Goal: Contribute content: Add original content to the website for others to see

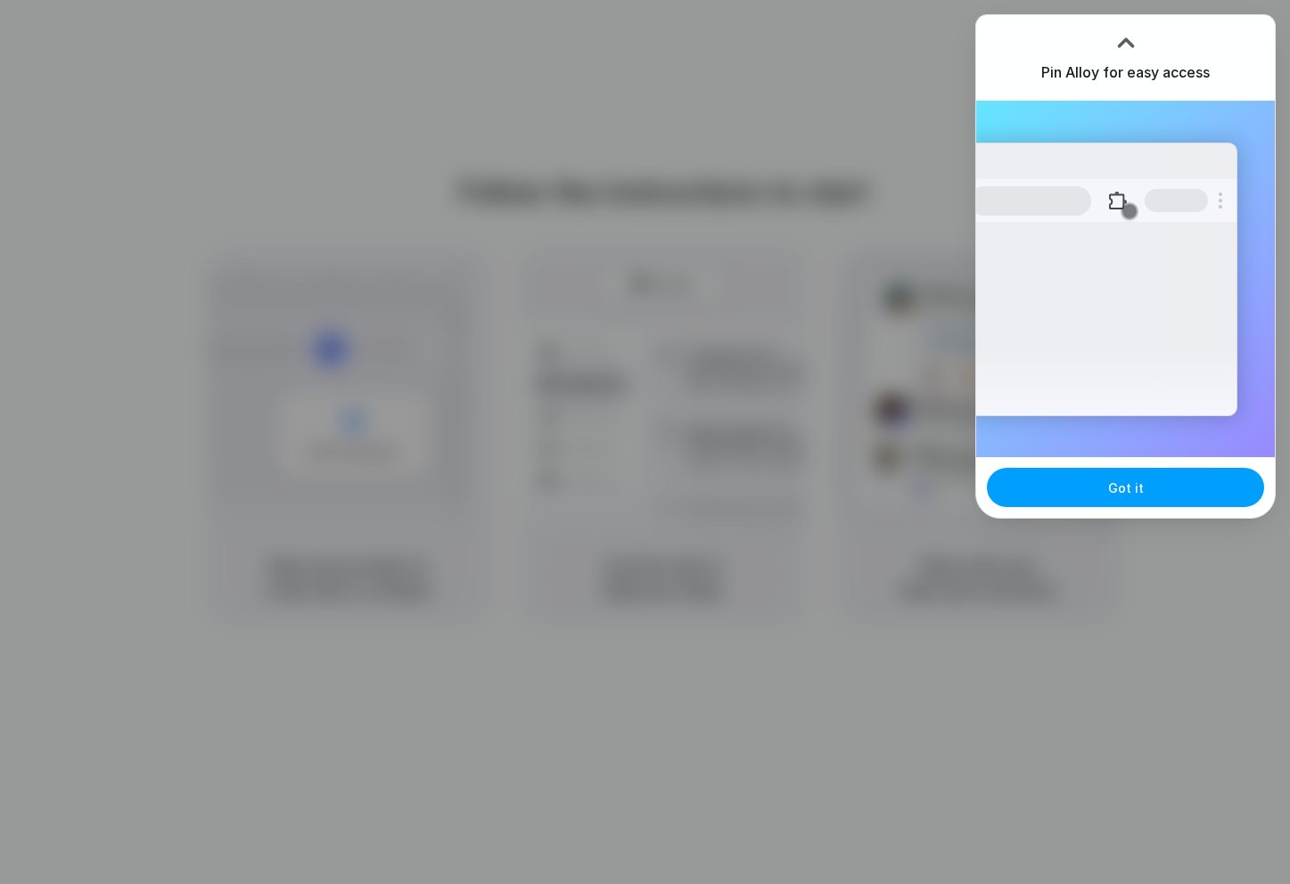
click at [1111, 483] on span "Got it" at bounding box center [1126, 488] width 36 height 19
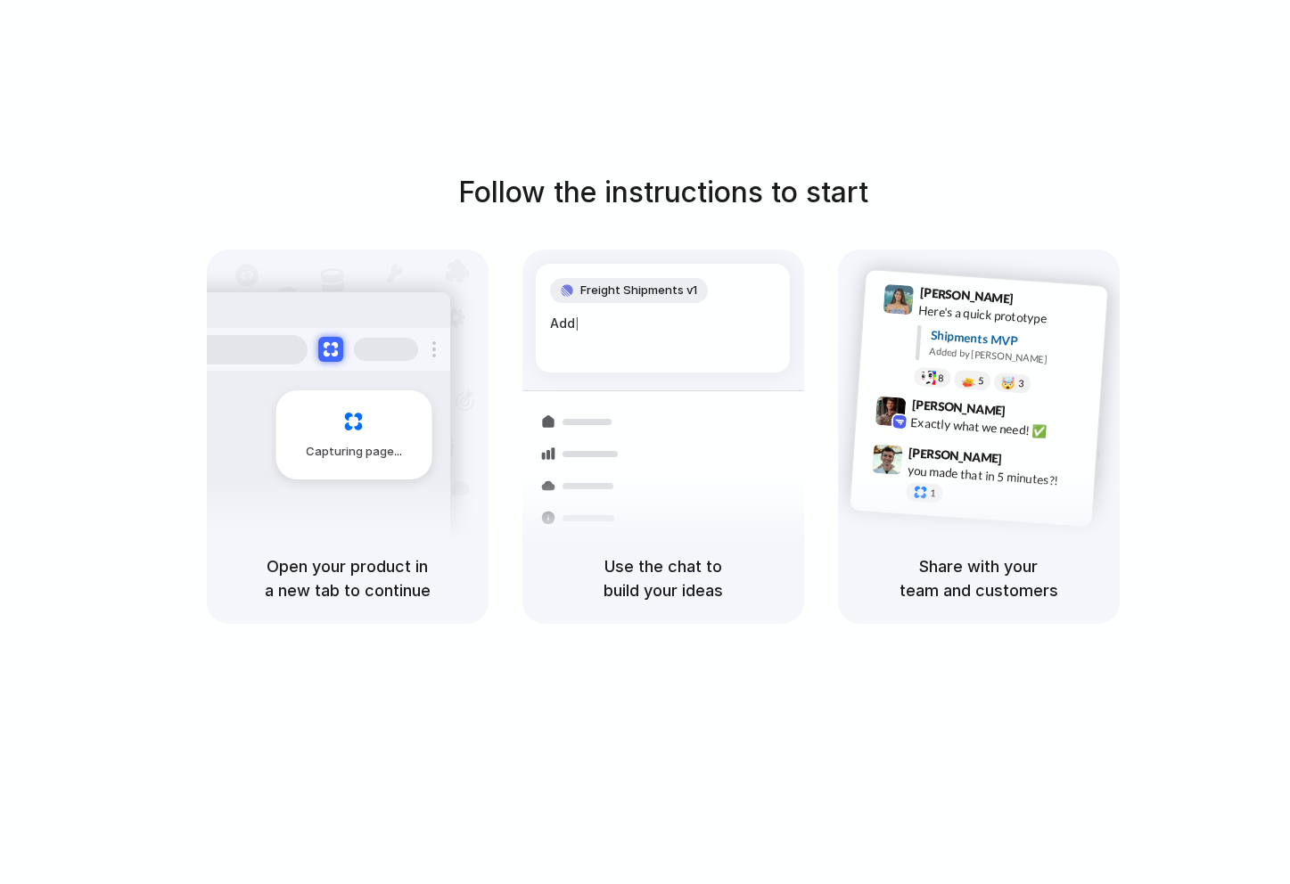
click at [885, 155] on div "Follow the instructions to start Capturing page Open your product in a new tab …" at bounding box center [662, 460] width 1325 height 920
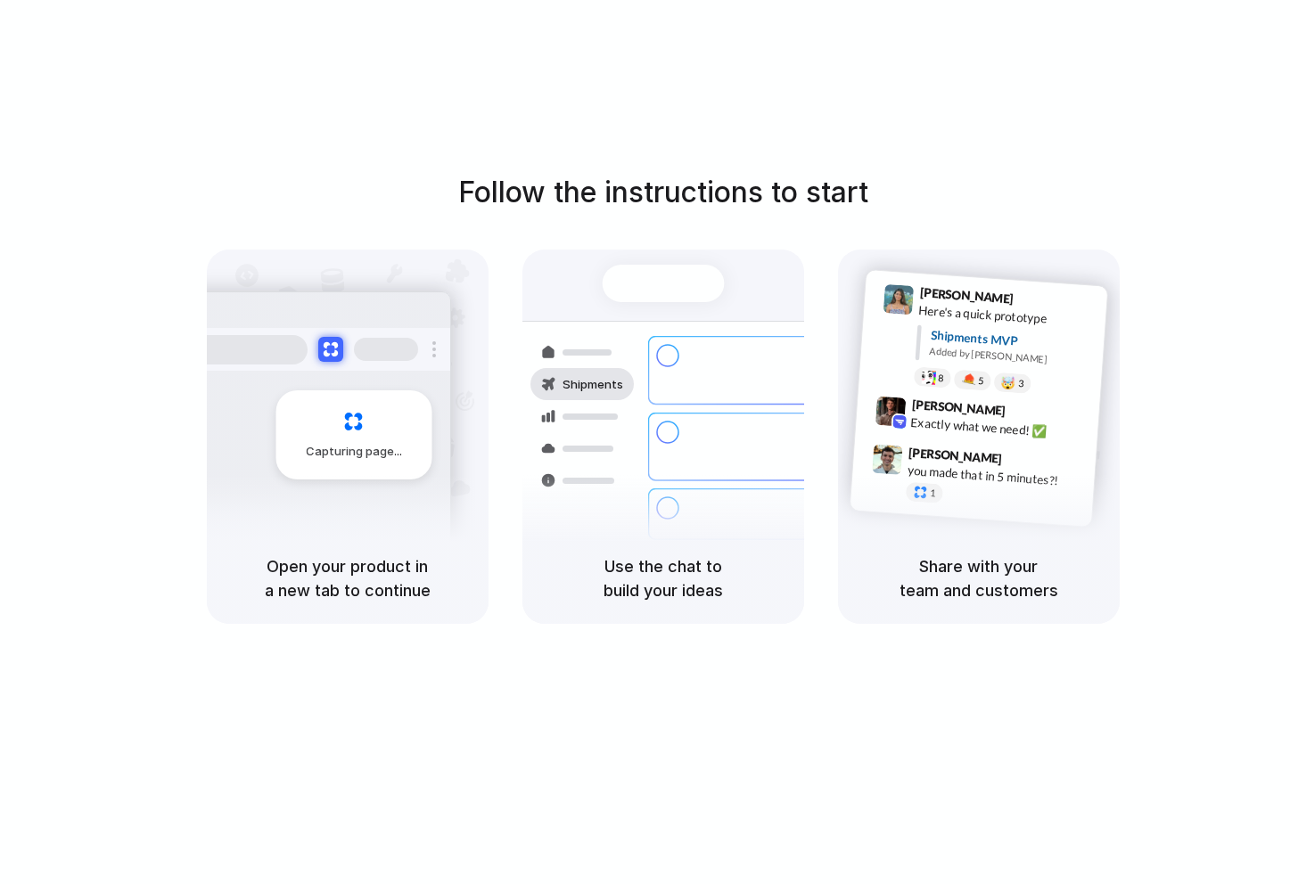
click at [851, 130] on div "Follow the instructions to start Capturing page Open your product in a new tab …" at bounding box center [662, 460] width 1325 height 920
